Goal: Transaction & Acquisition: Purchase product/service

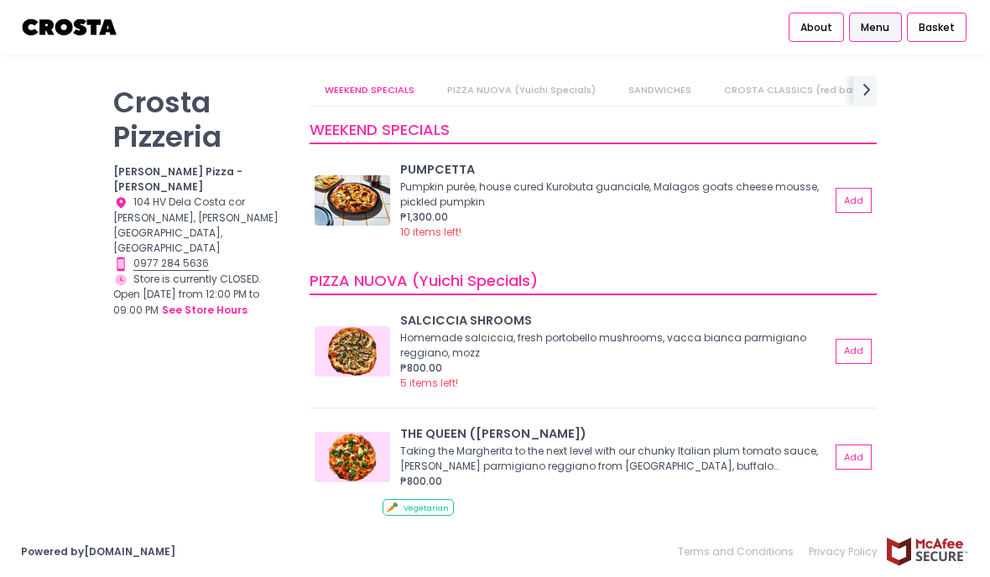
scroll to position [46, 0]
click at [127, 272] on div "Store Hours Created with Sketch. Store is currently CLOSED. Open [DATE] from 12…" at bounding box center [200, 296] width 175 height 48
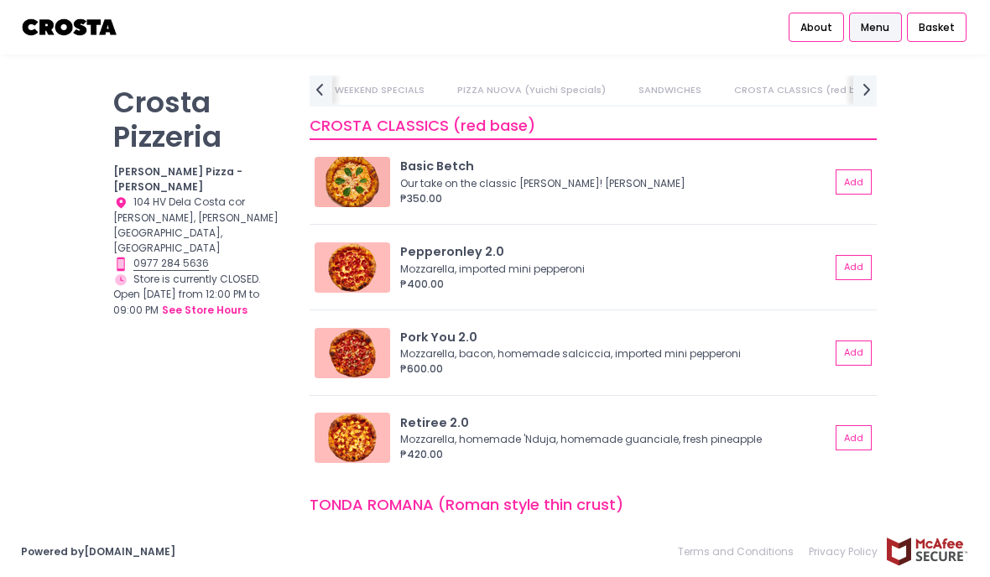
scroll to position [0, 344]
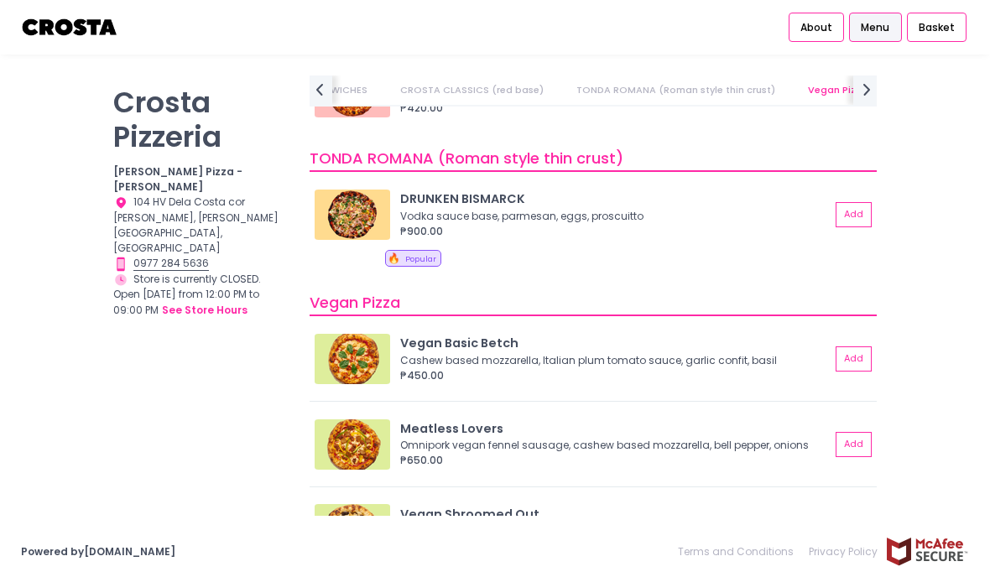
click at [291, 134] on div "[PERSON_NAME] Pizzeria [PERSON_NAME] Pizza - [PERSON_NAME] Location Created wit…" at bounding box center [201, 279] width 196 height 409
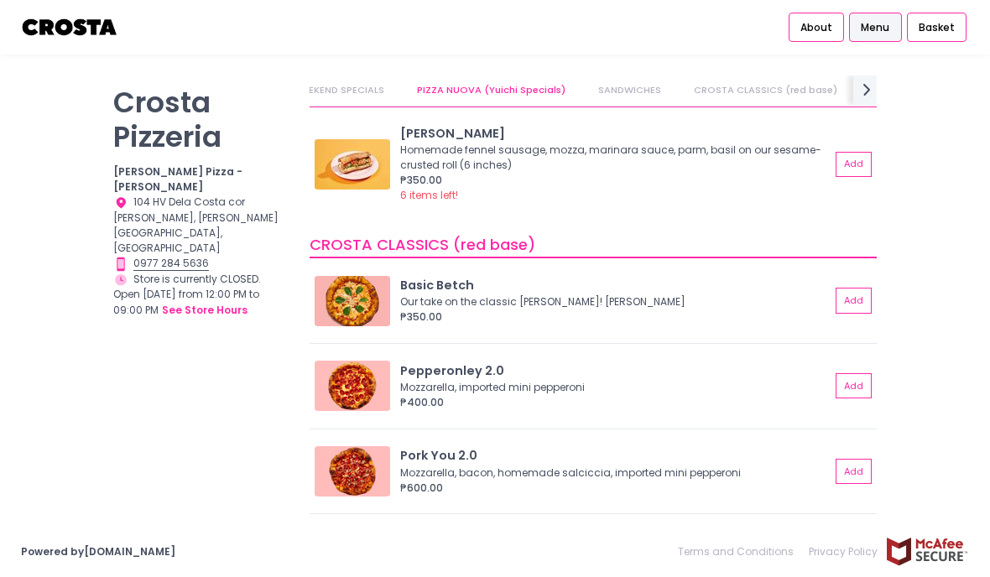
scroll to position [572, 0]
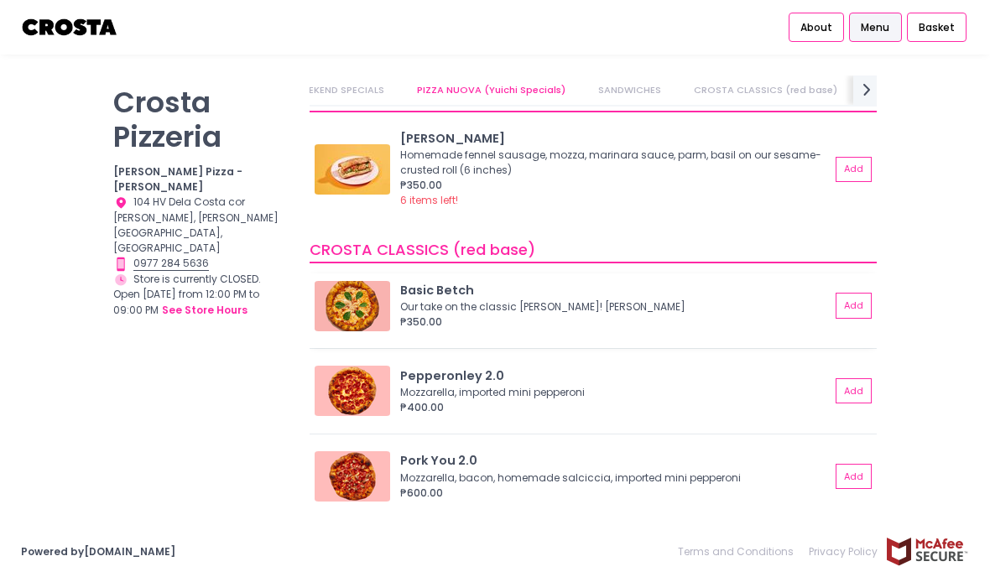
click at [865, 273] on div "Basic Betch Our take on the classic [PERSON_NAME]! Mozzarella, basil ₱350.00 Add" at bounding box center [593, 310] width 567 height 75
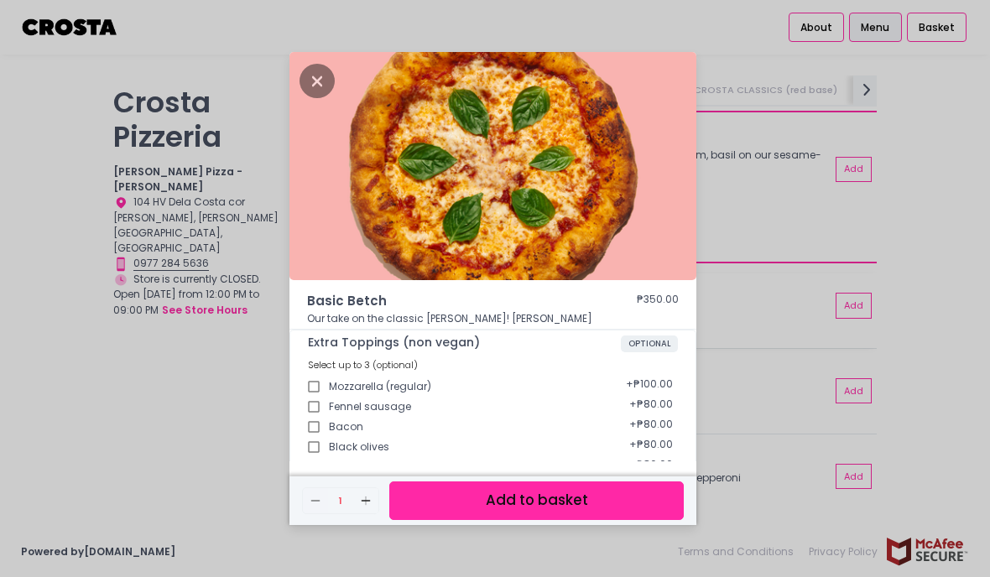
scroll to position [67, 0]
click at [872, 247] on div "Basic Betch ₱350.00 Our take on the classic Margherita! Mozzarella, basil Extra…" at bounding box center [495, 288] width 990 height 577
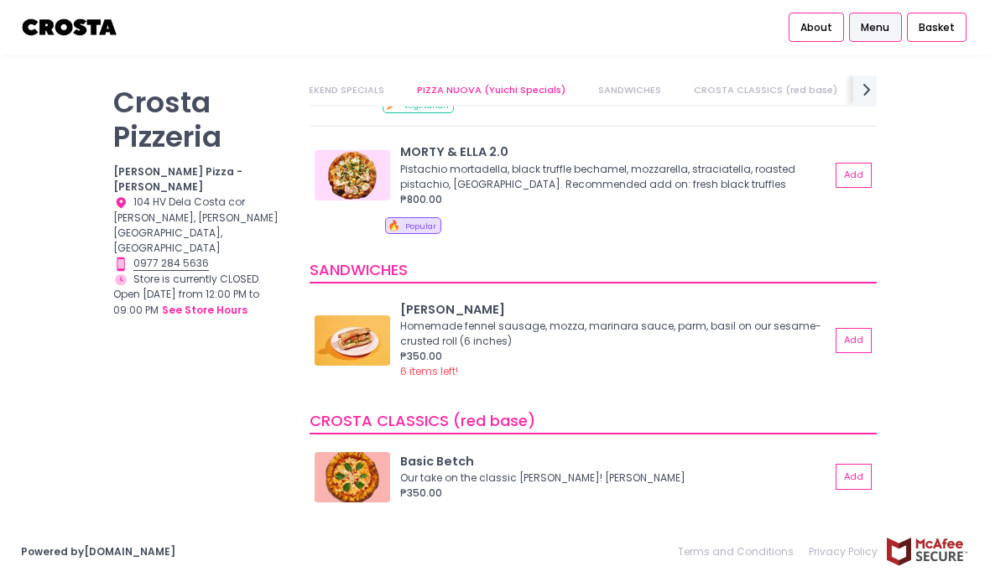
scroll to position [335, 0]
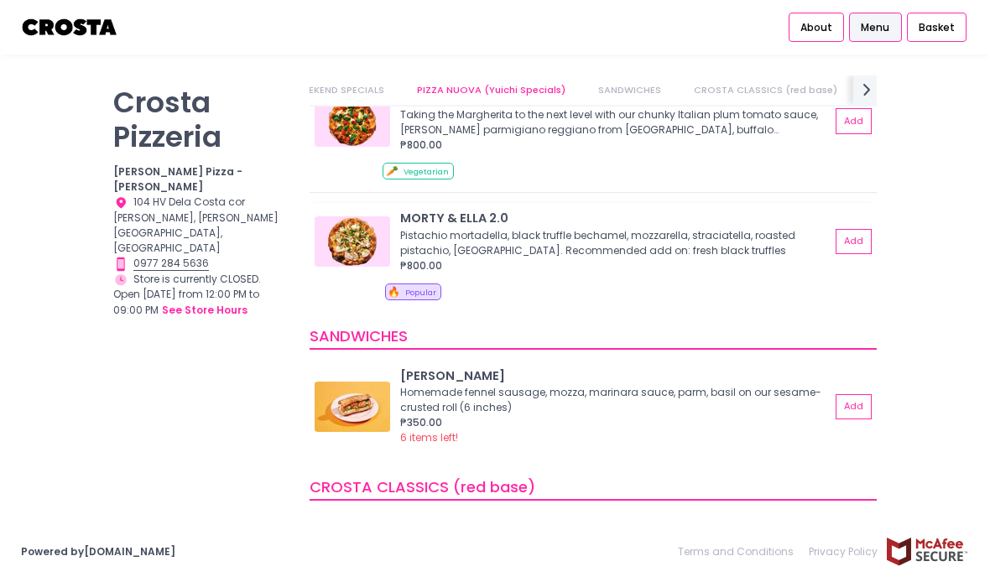
click at [342, 256] on img at bounding box center [352, 241] width 75 height 50
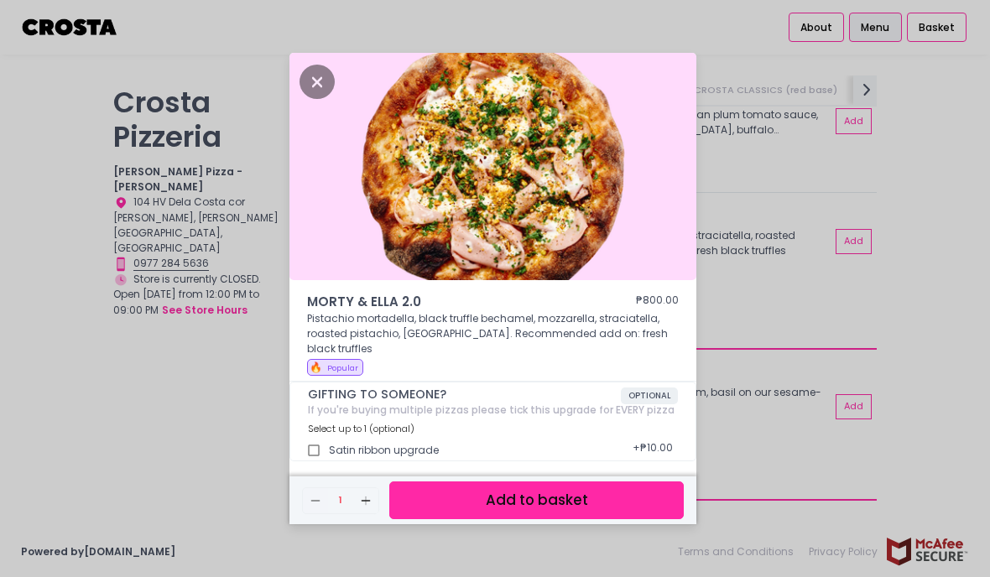
click at [440, 190] on img at bounding box center [492, 167] width 407 height 228
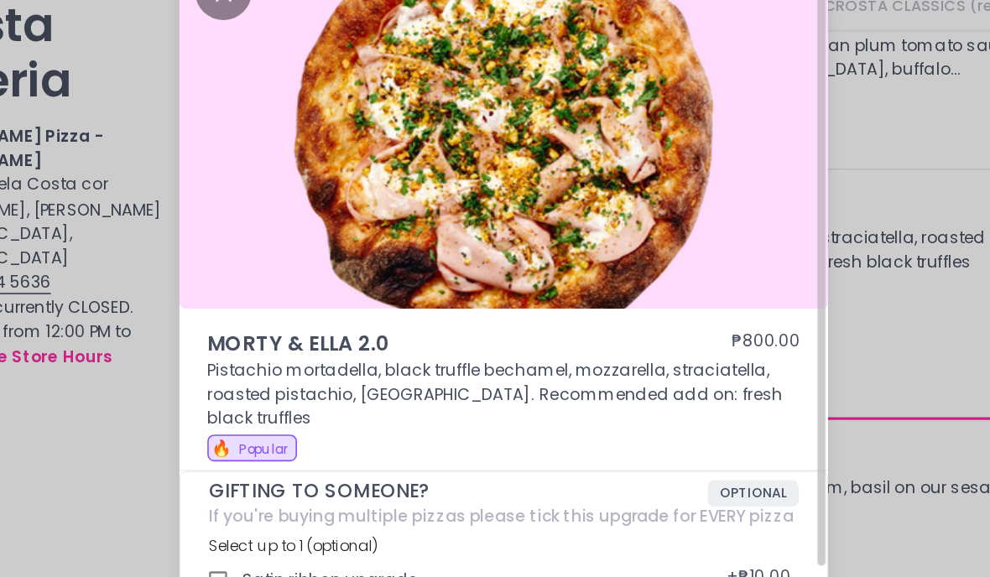
scroll to position [0, 0]
click at [299, 65] on icon "Close" at bounding box center [316, 82] width 35 height 34
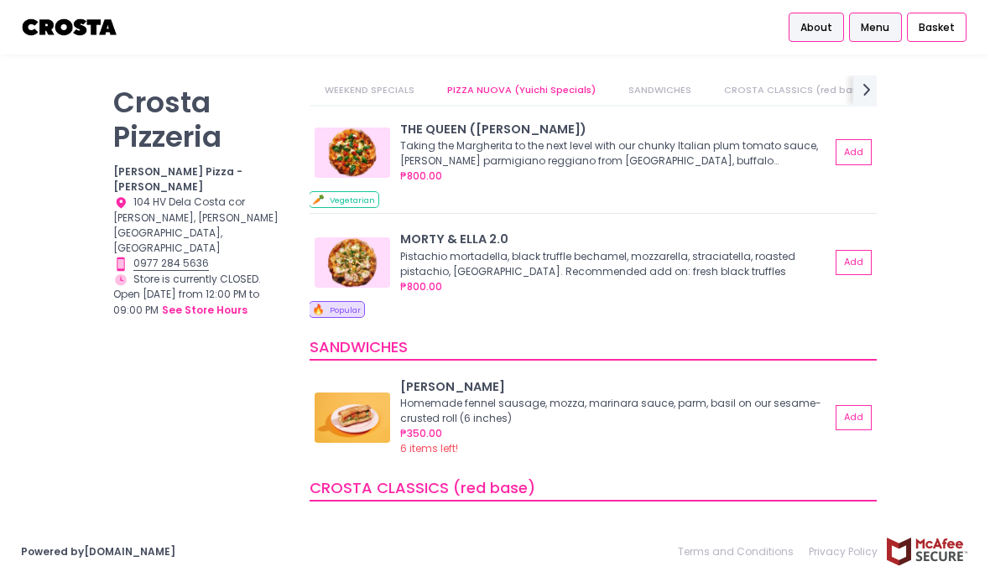
scroll to position [293, 0]
click at [841, 39] on link "About" at bounding box center [816, 28] width 55 height 30
